Goal: Transaction & Acquisition: Purchase product/service

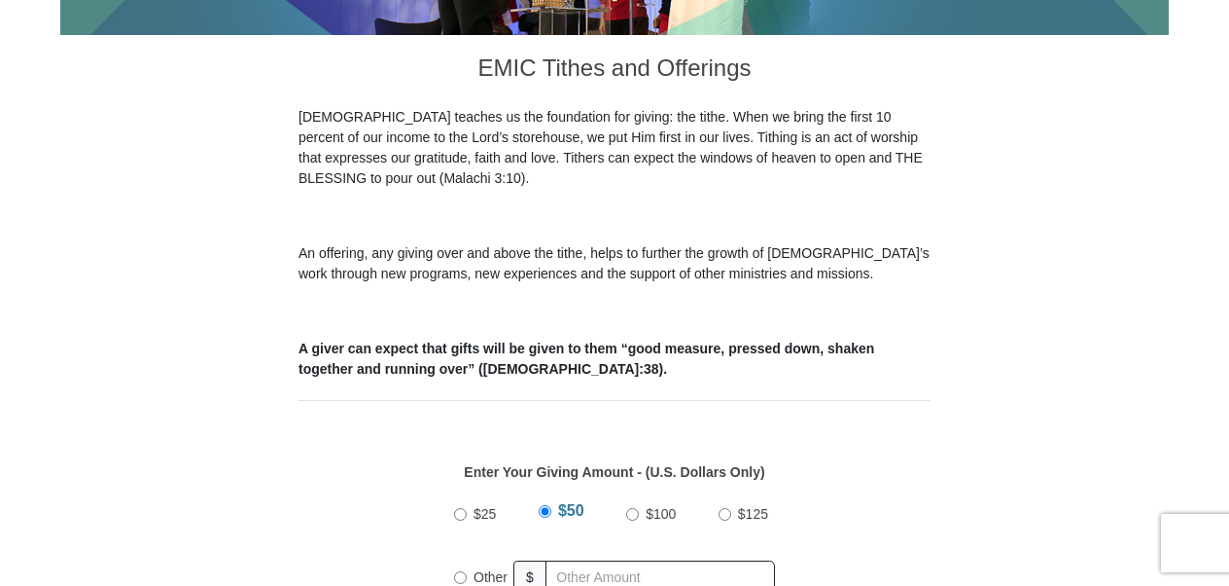
scroll to position [1024, 0]
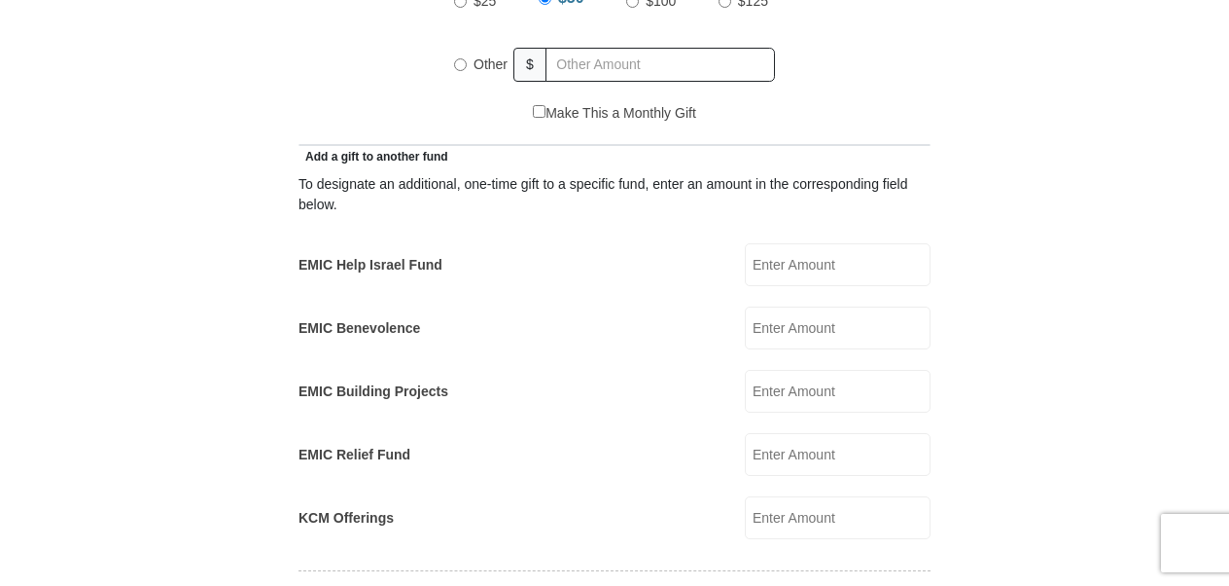
click at [799, 247] on input "EMIC Help Israel Fund" at bounding box center [838, 264] width 186 height 43
type input "100.00"
click at [1015, 361] on form "Eagle Mountain International Church Online Giving Because of gifts like yours, …" at bounding box center [614, 492] width 1109 height 2877
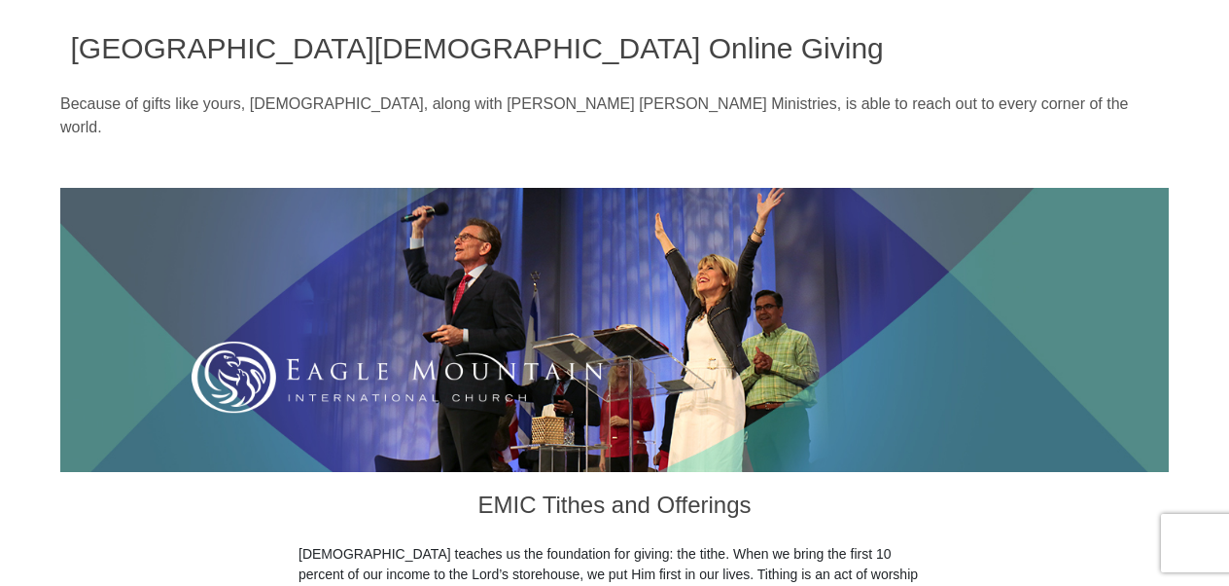
scroll to position [0, 0]
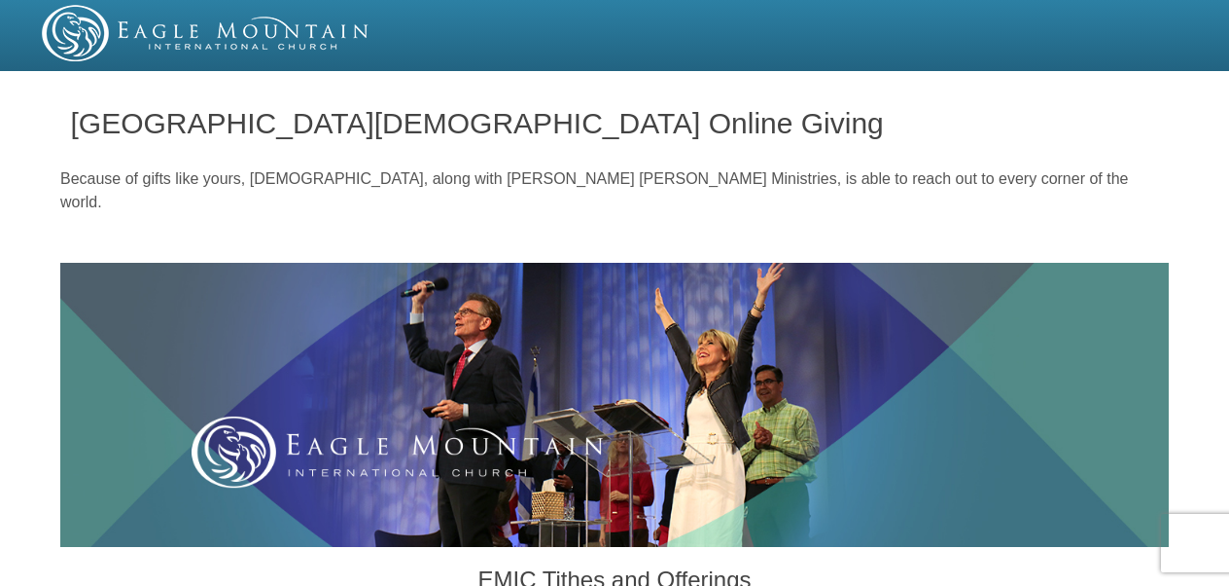
drag, startPoint x: 1236, startPoint y: 32, endPoint x: 1037, endPoint y: -72, distance: 224.9
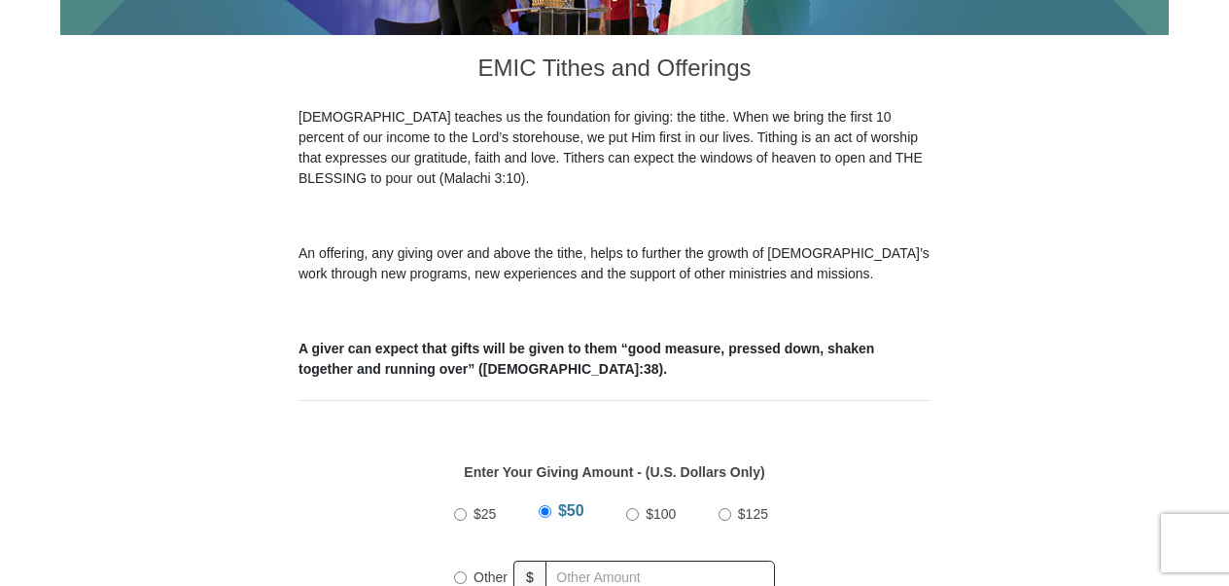
scroll to position [1025, 0]
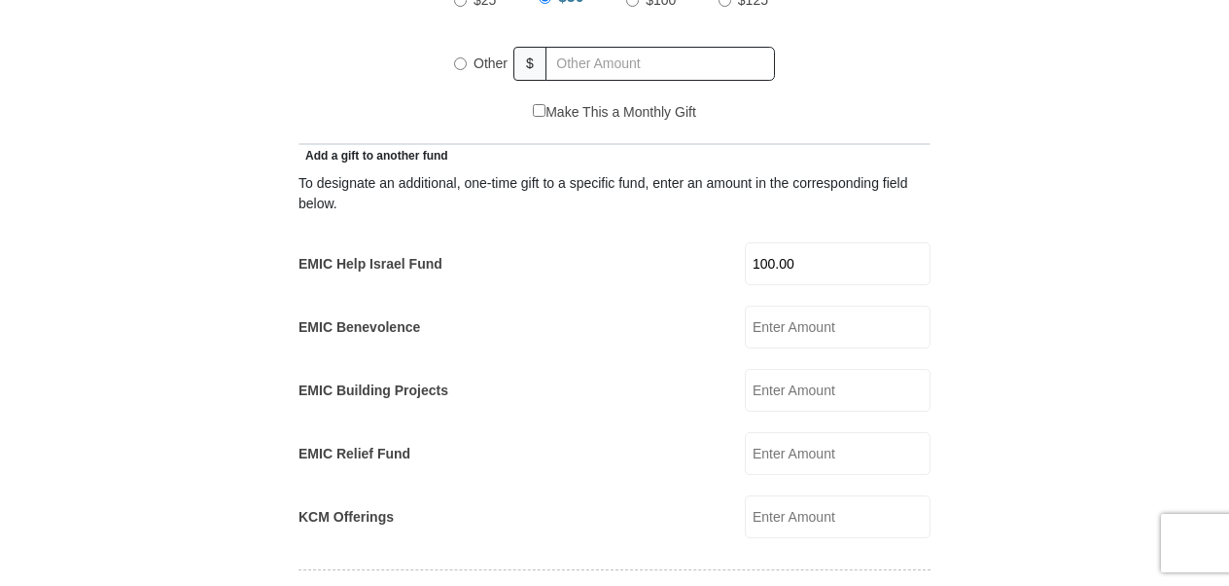
click at [461, 57] on input "Other" at bounding box center [460, 63] width 13 height 13
radio input "true"
click at [785, 308] on input "EMIC Benevolence" at bounding box center [838, 326] width 186 height 43
click at [598, 47] on input "50.00" at bounding box center [663, 64] width 223 height 34
type input "5"
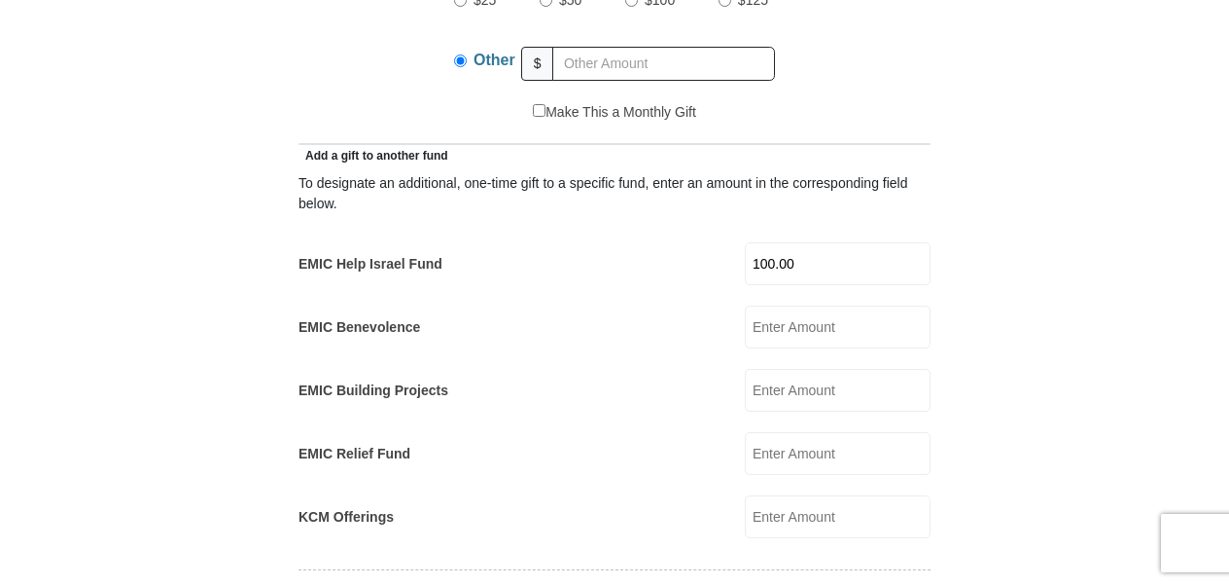
click at [776, 305] on input "EMIC Benevolence" at bounding box center [838, 326] width 186 height 43
type input "30.00"
click at [807, 370] on input "EMIC Building Projects" at bounding box center [838, 390] width 186 height 43
click at [800, 495] on input "KCM Offerings" at bounding box center [838, 516] width 186 height 43
type input "50.00"
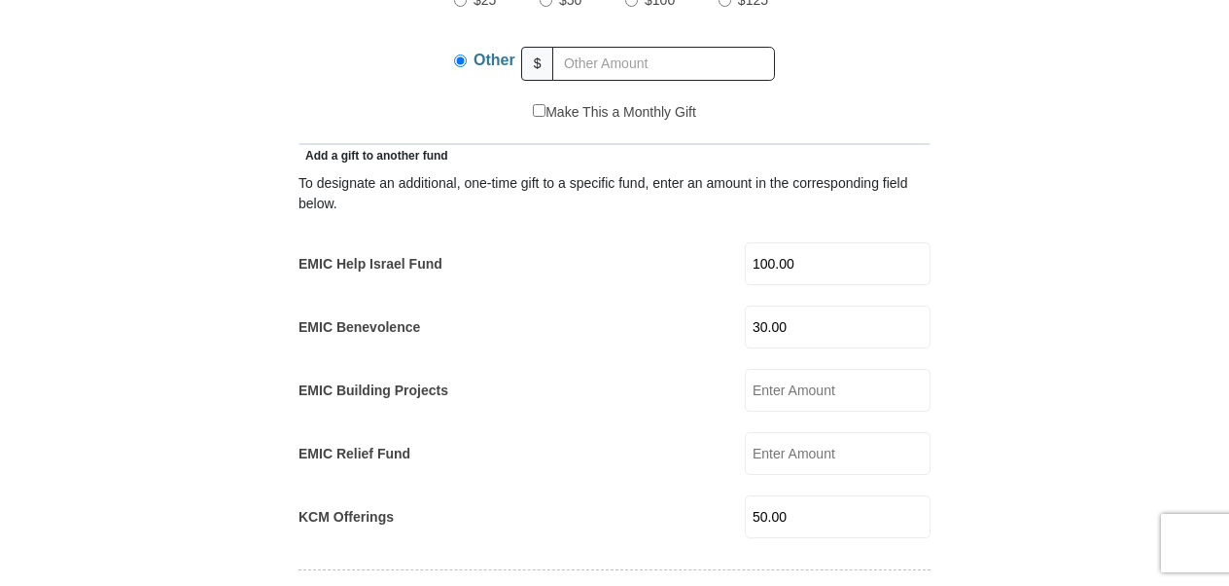
click at [812, 432] on input "EMIC Relief Fund" at bounding box center [838, 453] width 186 height 43
type input "20.00"
click at [1039, 450] on form "Eagle Mountain International Church Online Giving Because of gifts like yours, …" at bounding box center [614, 539] width 1109 height 2973
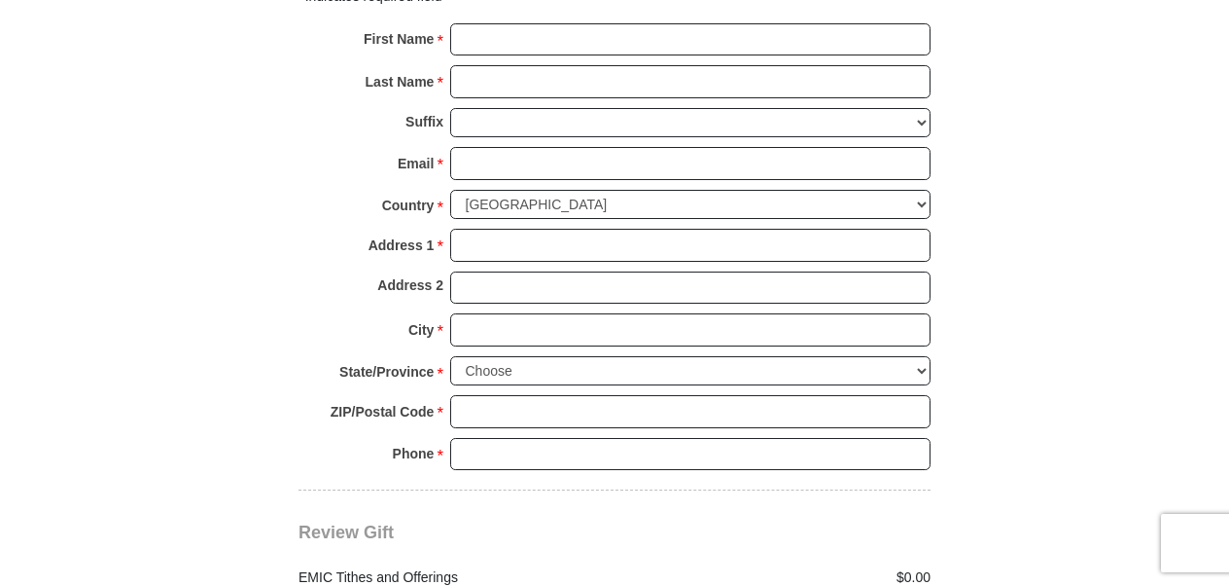
scroll to position [1537, 0]
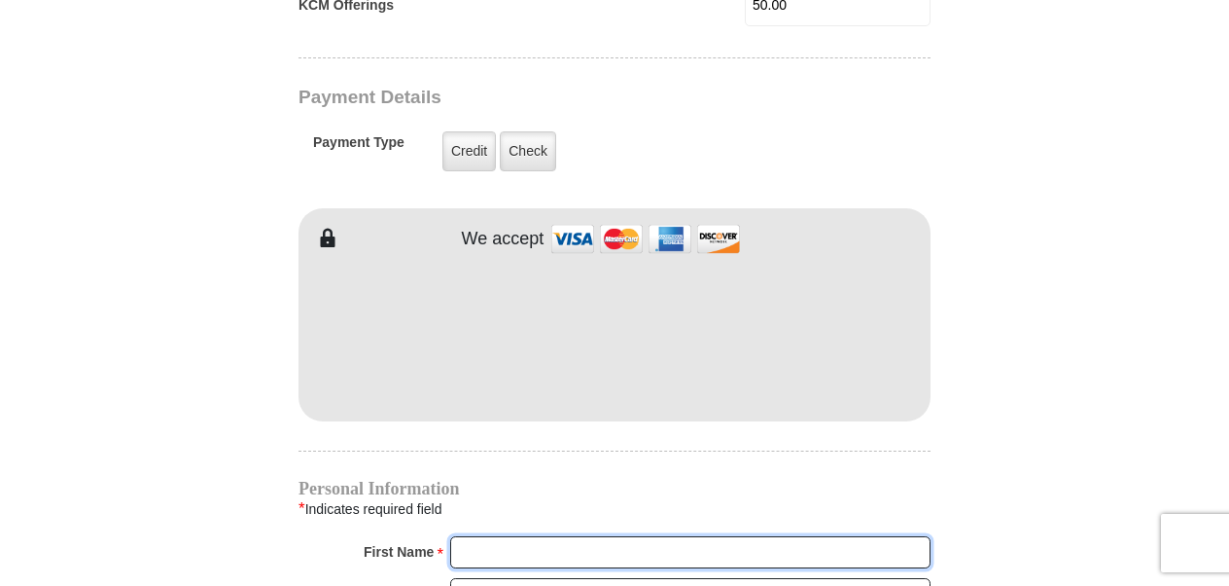
click at [658, 536] on input "First Name *" at bounding box center [690, 552] width 480 height 33
type input "Alice"
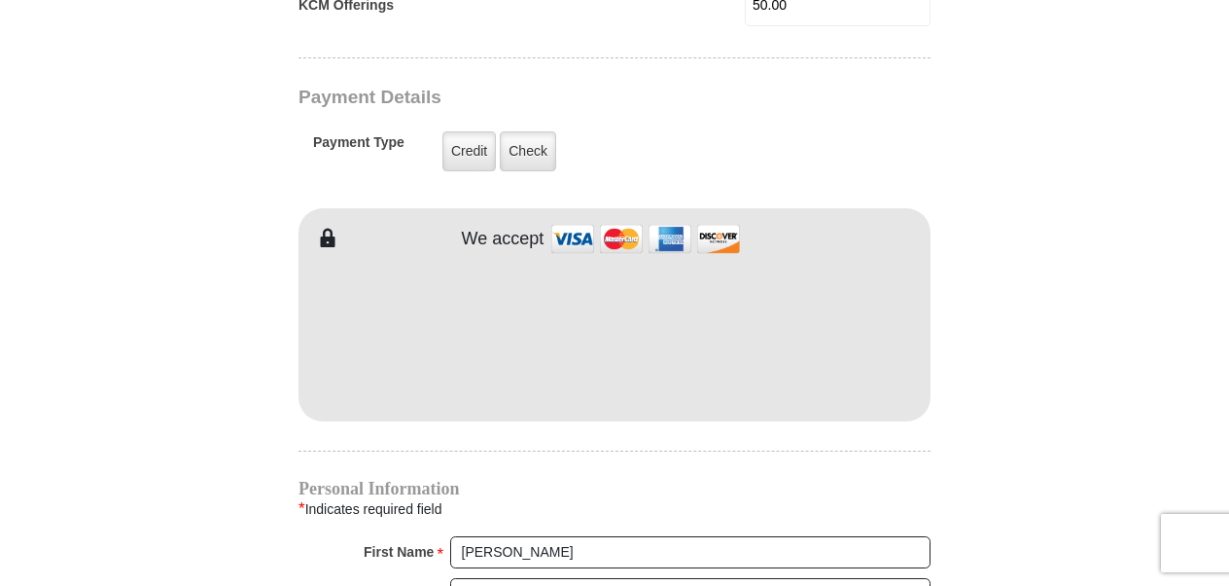
type input "185"
type input "Knudsen"
type input "aknud10653@aol.com"
type input "258 Dover Drive, Des Plaines, IL, USA"
type input "Desplaines"
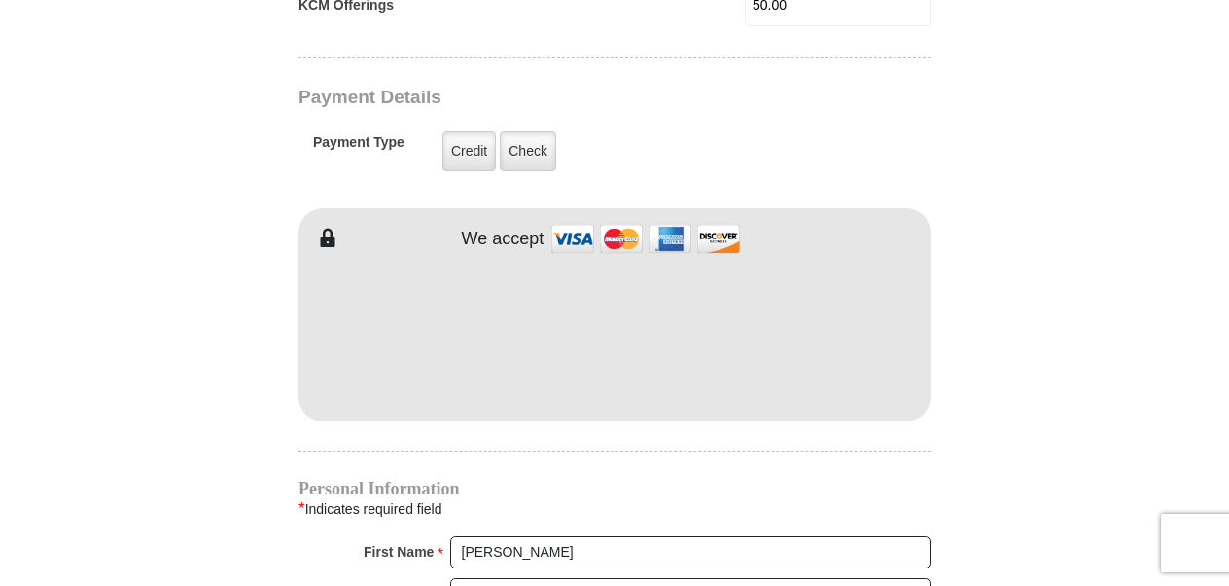
type input "60018"
type input "7738826473"
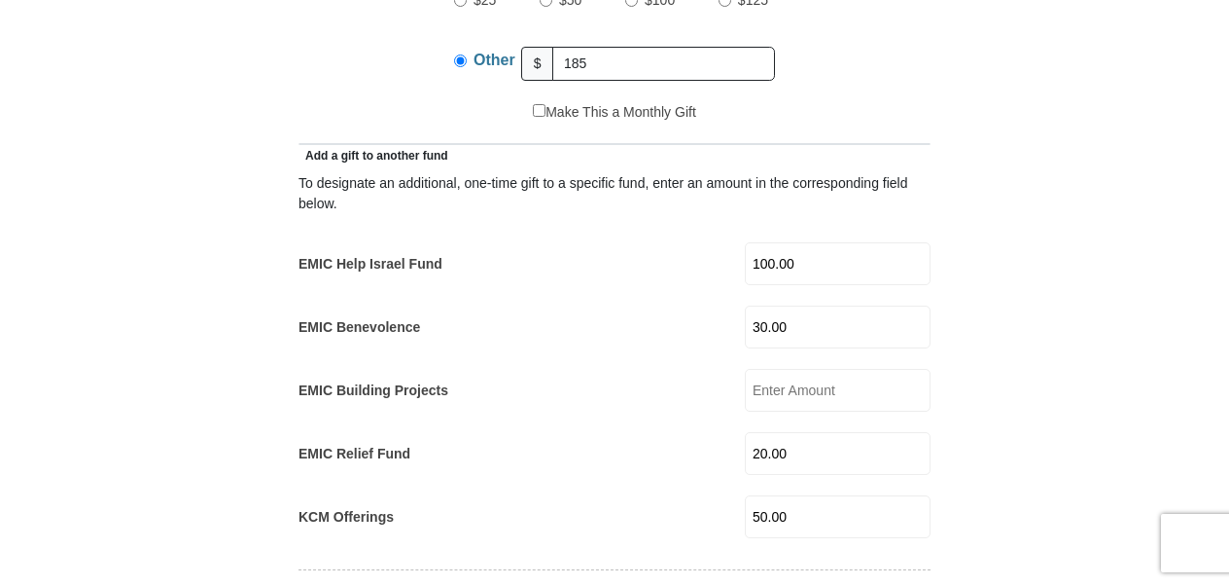
scroll to position [512, 0]
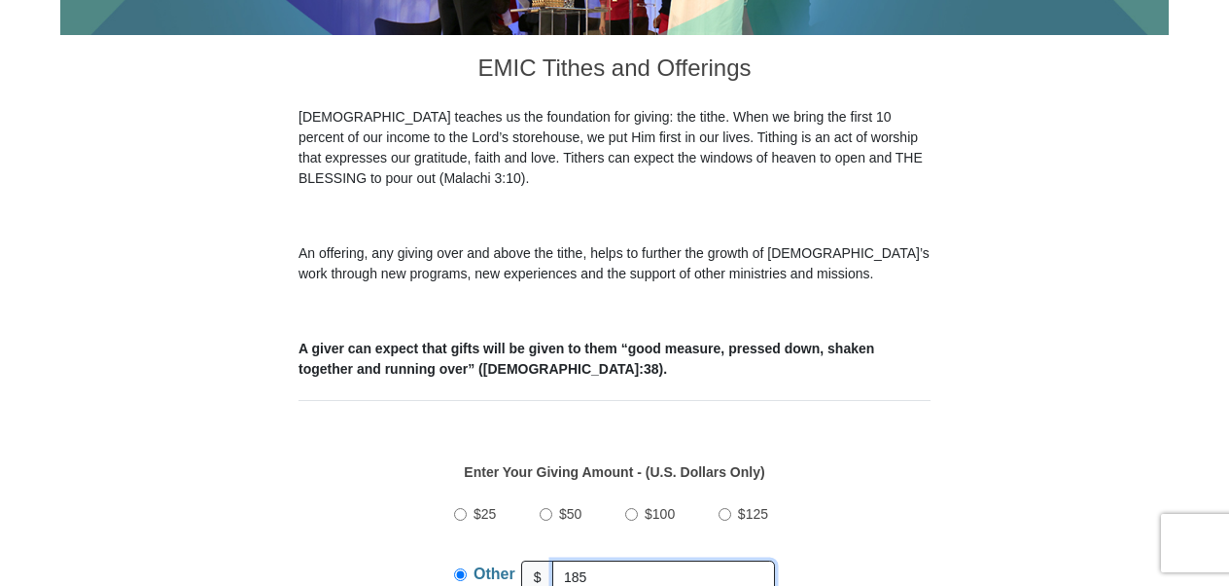
click at [601, 560] on input "185" at bounding box center [663, 577] width 223 height 34
type input "1"
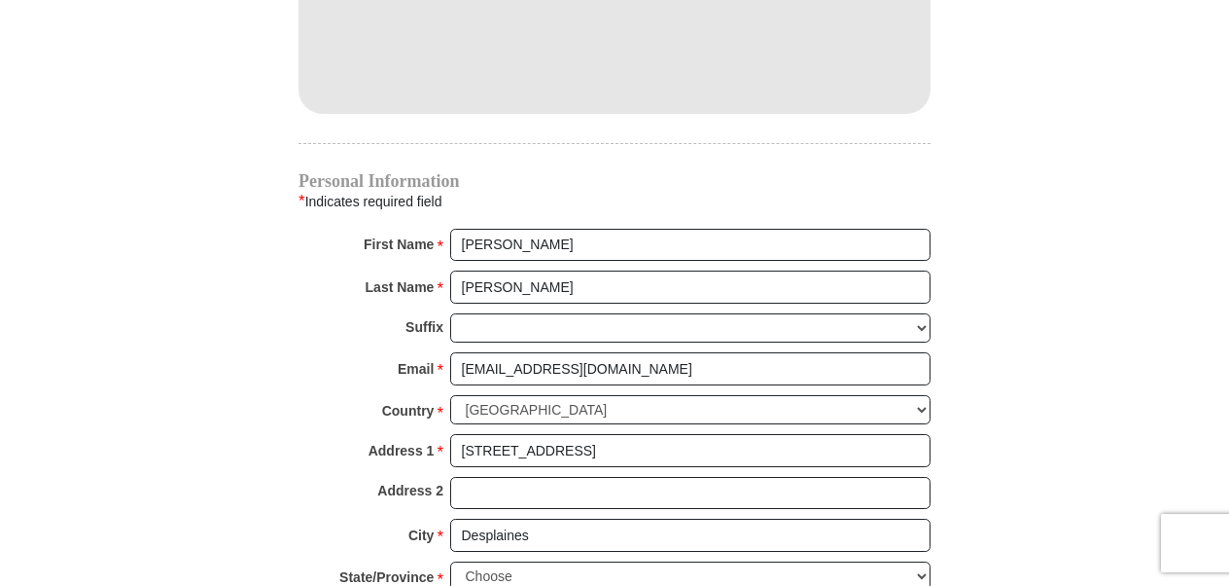
scroll to position [2356, 0]
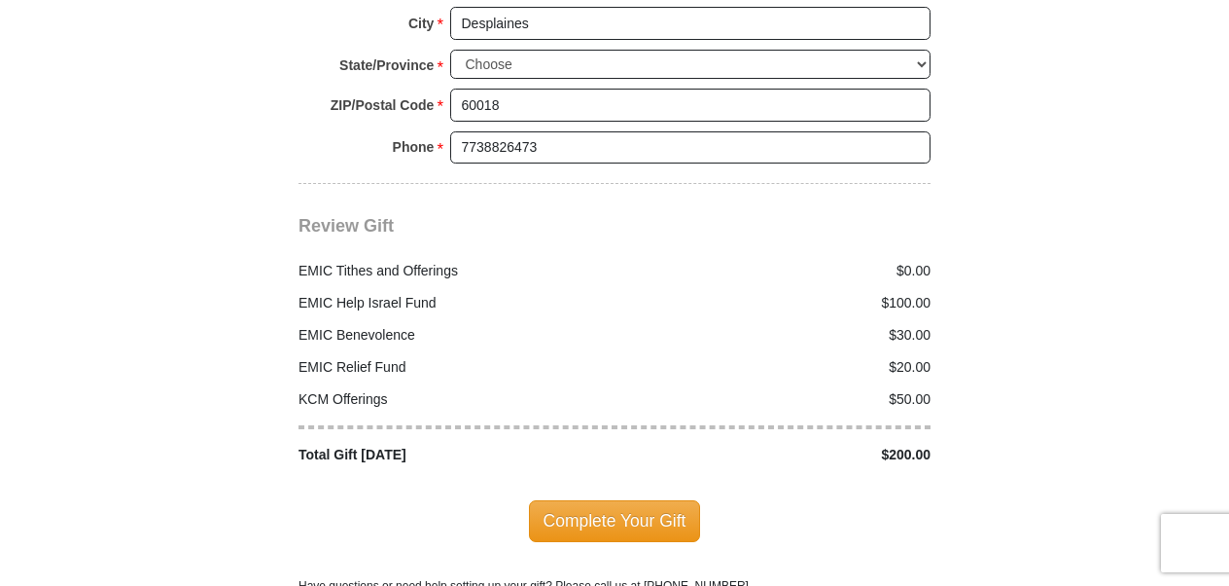
click at [852, 500] on div "Complete Your Gift" at bounding box center [615, 520] width 632 height 41
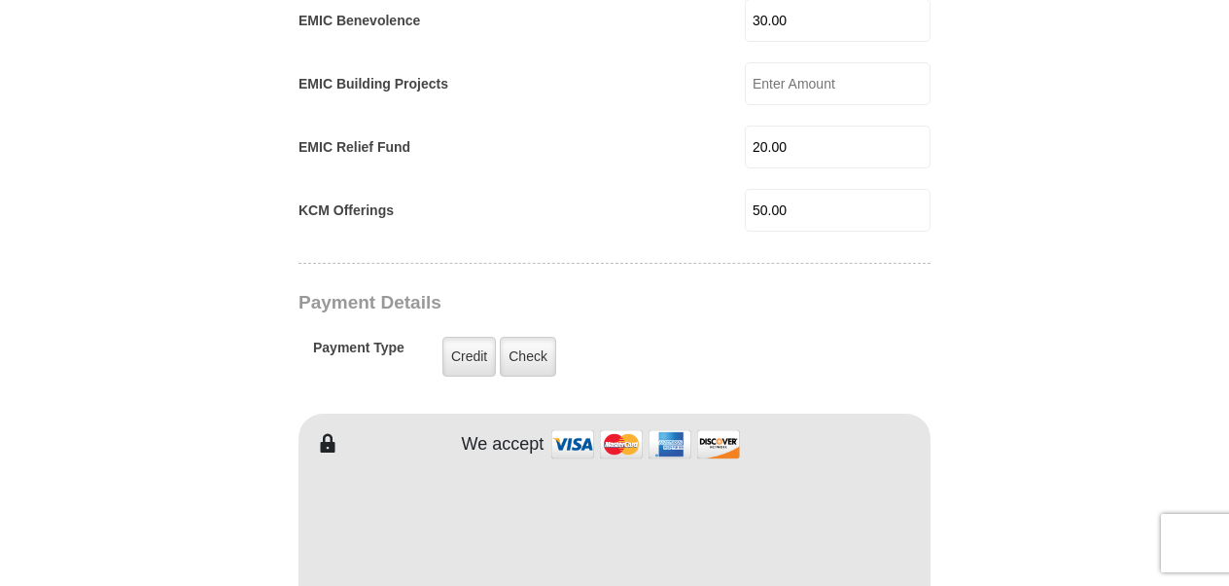
scroll to position [819, 0]
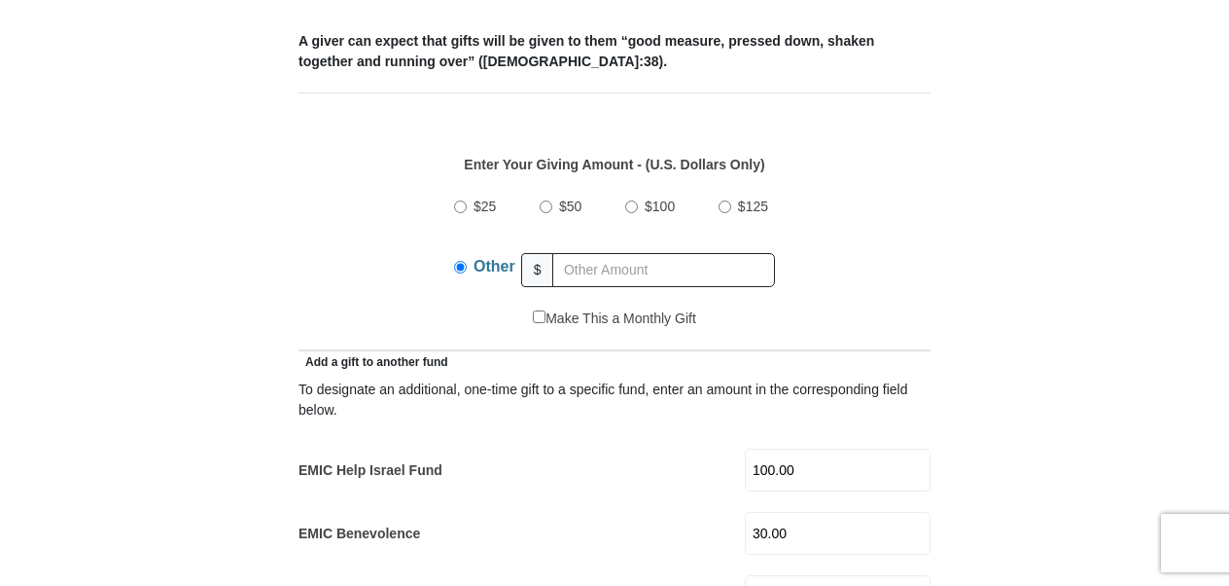
click at [549, 200] on input "$50" at bounding box center [546, 206] width 13 height 13
radio input "true"
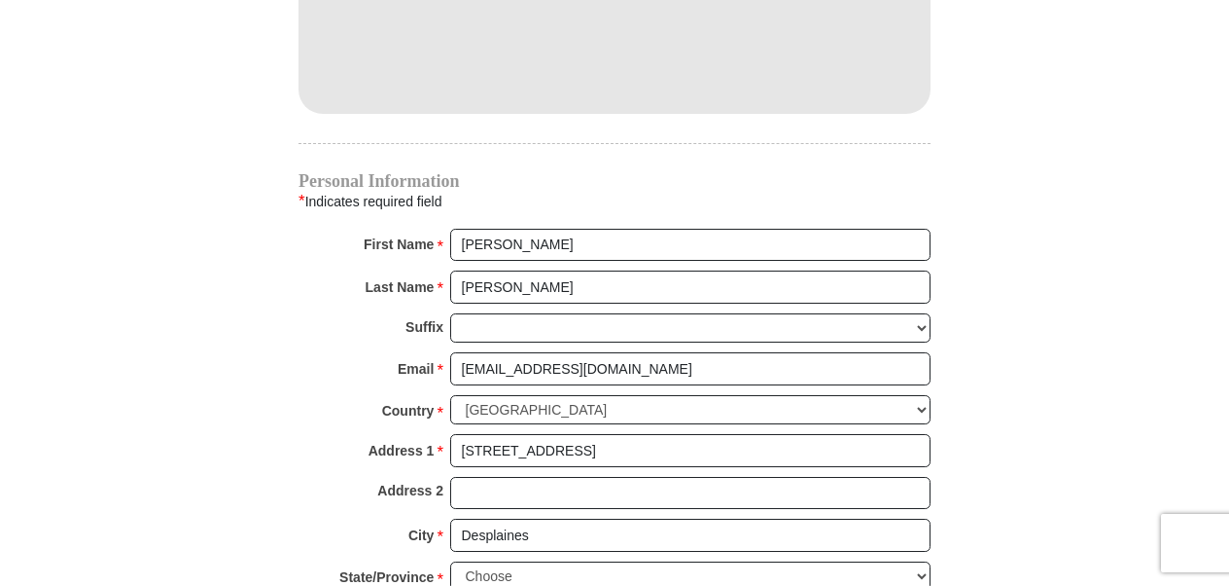
scroll to position [2356, 0]
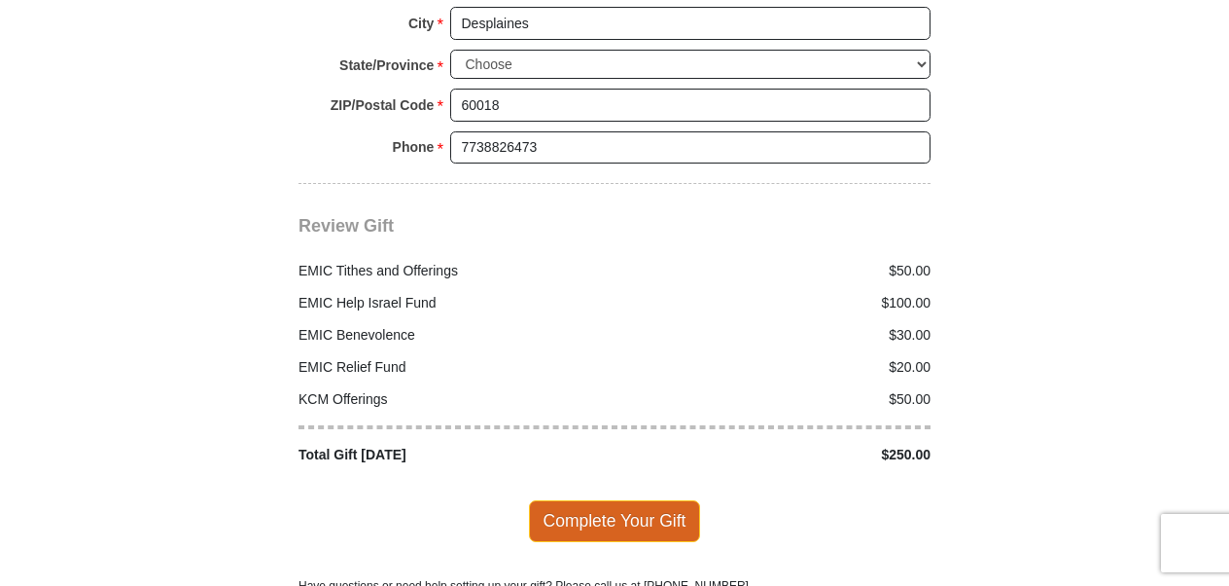
click at [640, 500] on span "Complete Your Gift" at bounding box center [615, 520] width 172 height 41
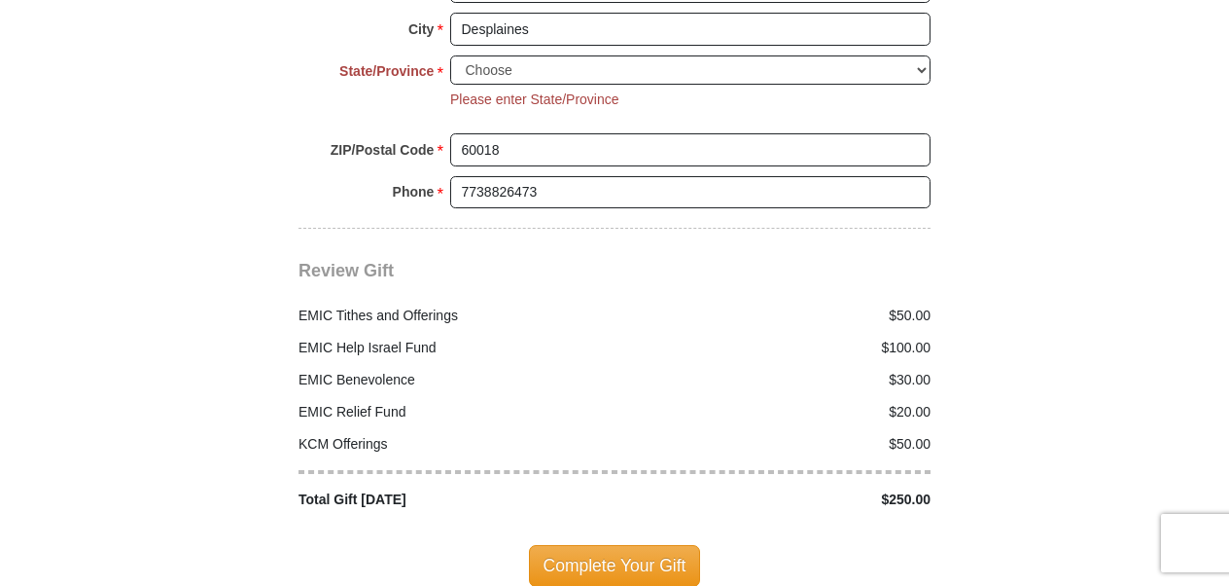
scroll to position [2347, 0]
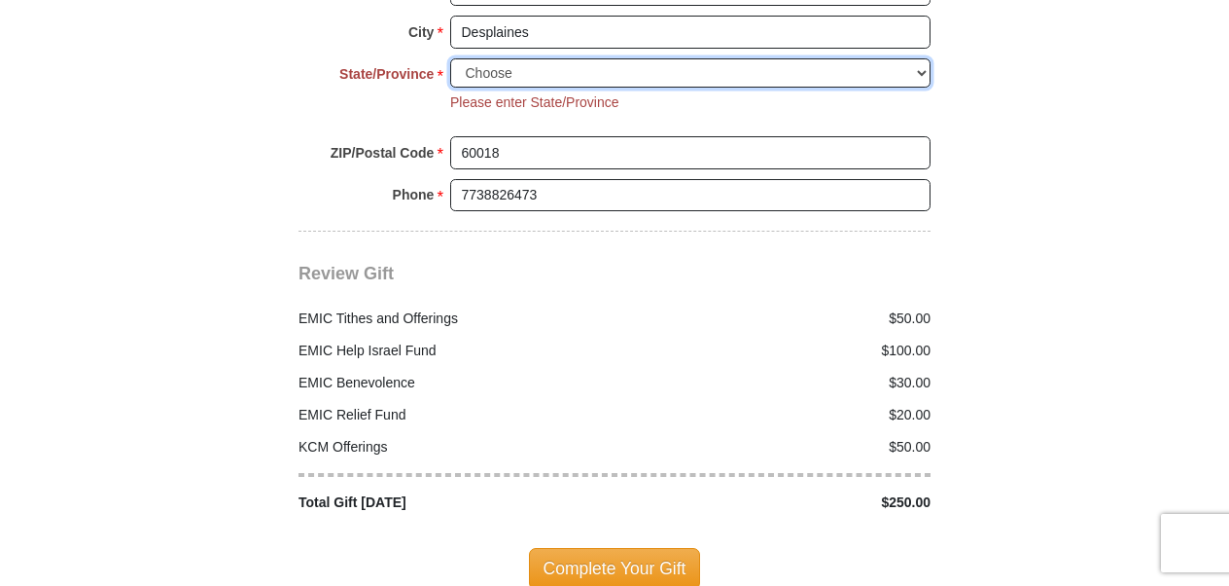
click at [921, 58] on select "Choose Alabama Alaska American Samoa Arizona Arkansas Armed Forces Americas Arm…" at bounding box center [690, 73] width 480 height 30
select select "IL"
click at [450, 58] on select "Choose Alabama Alaska American Samoa Arizona Arkansas Armed Forces Americas Arm…" at bounding box center [690, 73] width 480 height 30
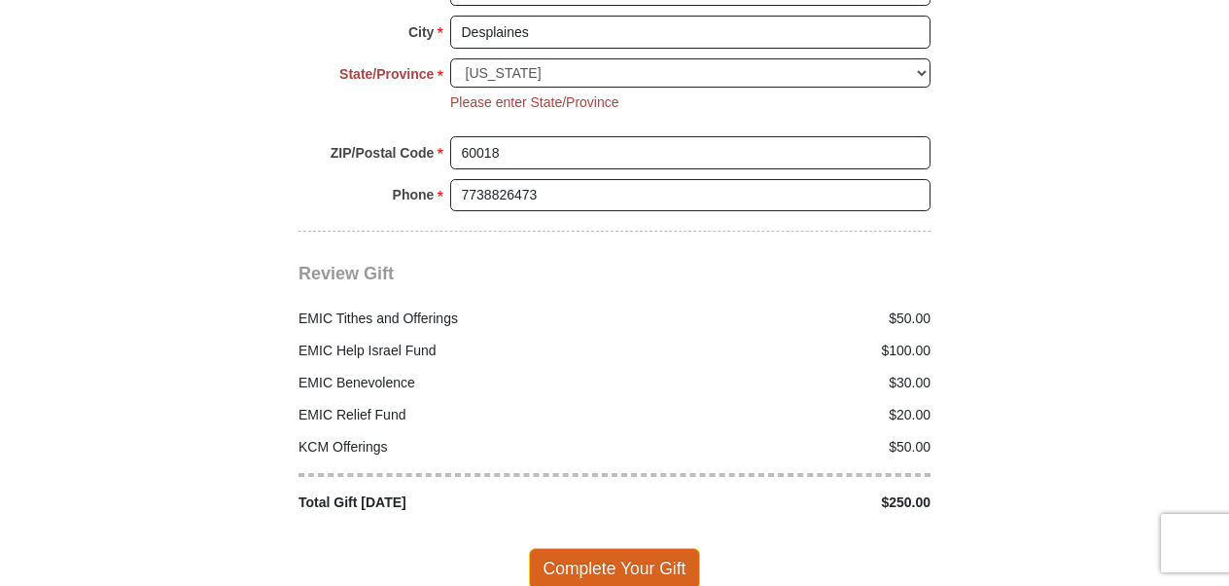
click at [611, 548] on span "Complete Your Gift" at bounding box center [615, 568] width 172 height 41
